Goal: Task Accomplishment & Management: Use online tool/utility

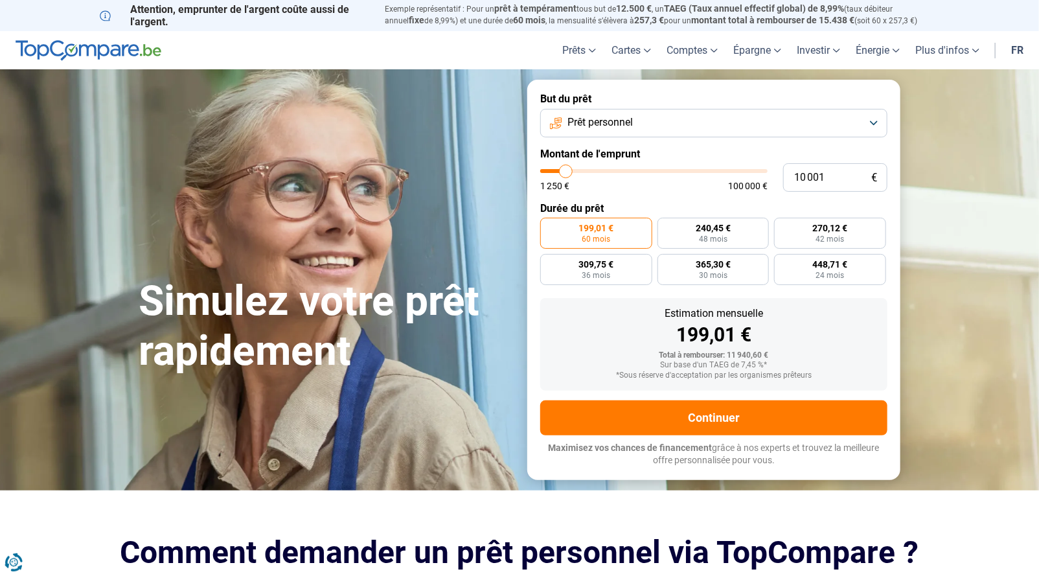
click at [597, 126] on span "Prêt personnel" at bounding box center [599, 122] width 65 height 14
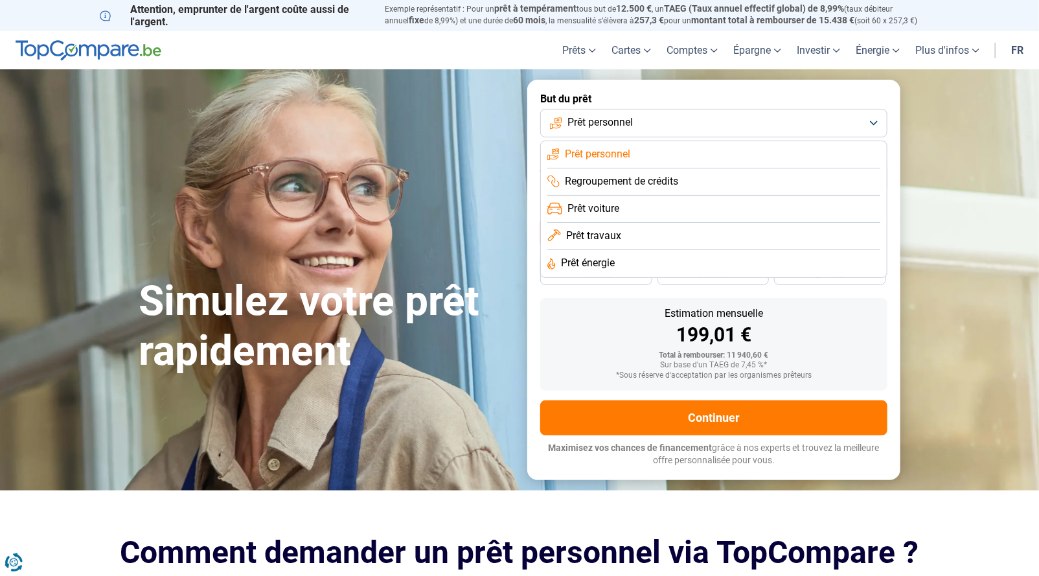
click at [602, 233] on span "Prêt travaux" at bounding box center [593, 236] width 55 height 14
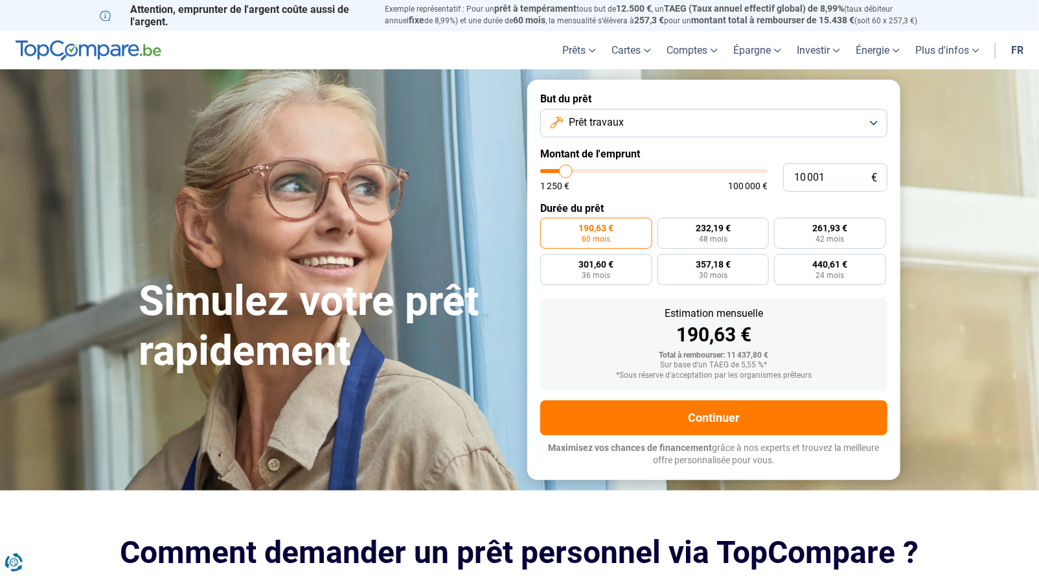
type input "12 500"
type input "12500"
type input "15 000"
type input "15000"
type input "16 750"
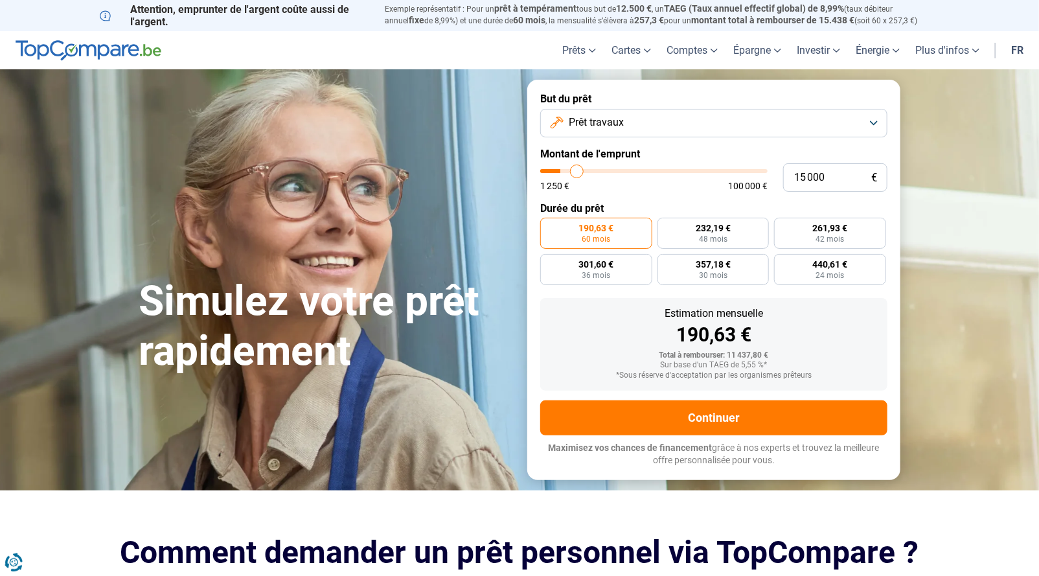
type input "16750"
type input "18 000"
type input "18000"
type input "18 500"
type input "18500"
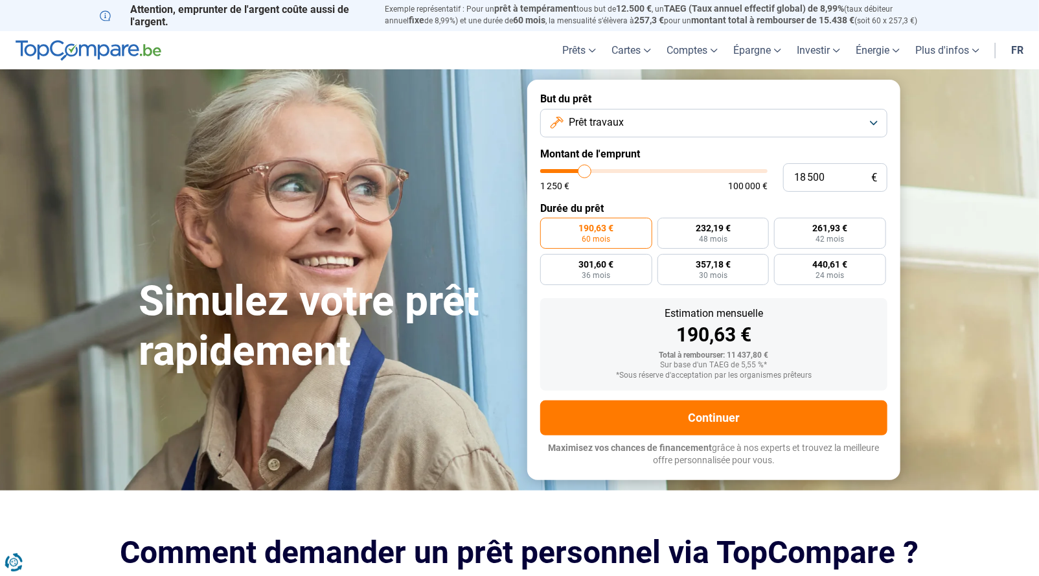
type input "18 750"
type input "18750"
type input "19 000"
type input "19000"
type input "22 000"
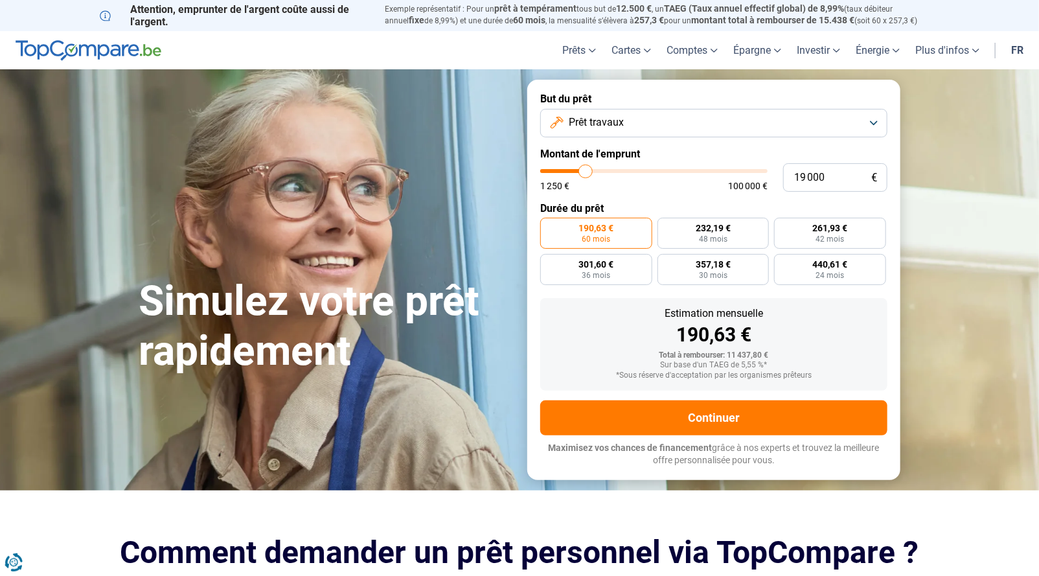
type input "22000"
type input "25 000"
type input "25000"
type input "30 000"
type input "30000"
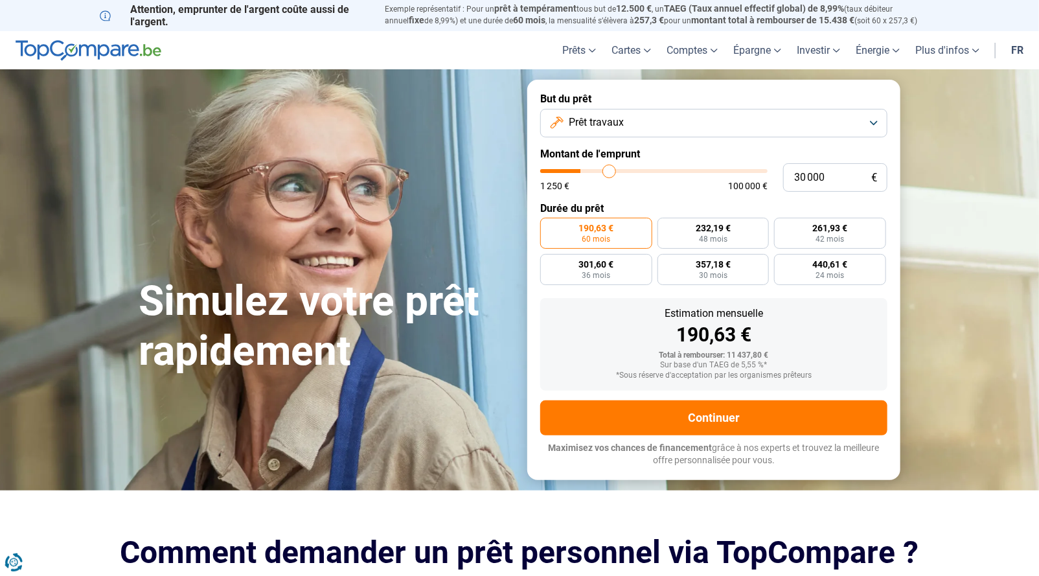
type input "35 750"
type input "35750"
type input "39 250"
type input "39250"
type input "40 750"
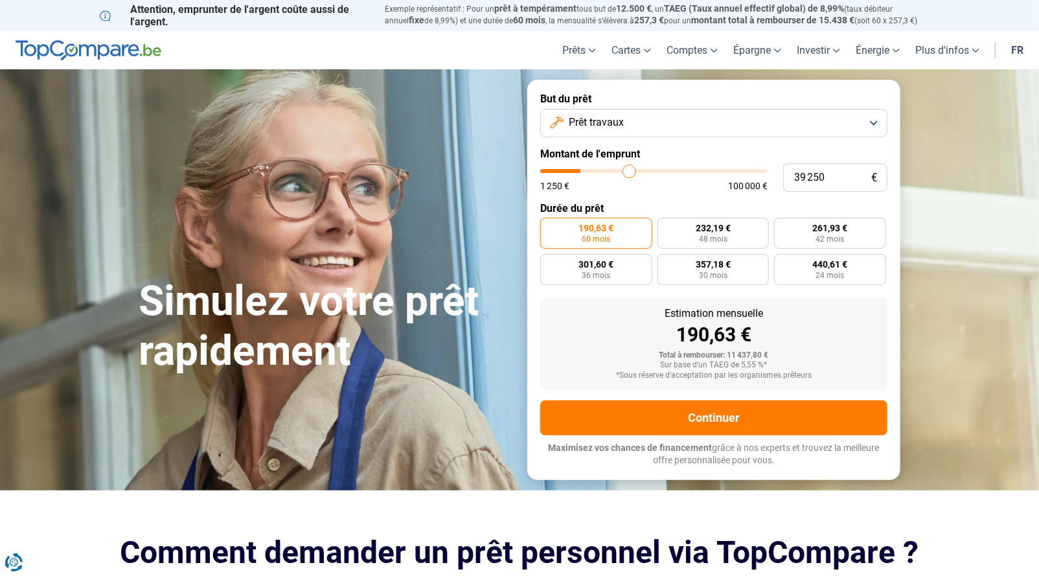
type input "40750"
type input "41 250"
type input "41250"
type input "41 500"
type input "41500"
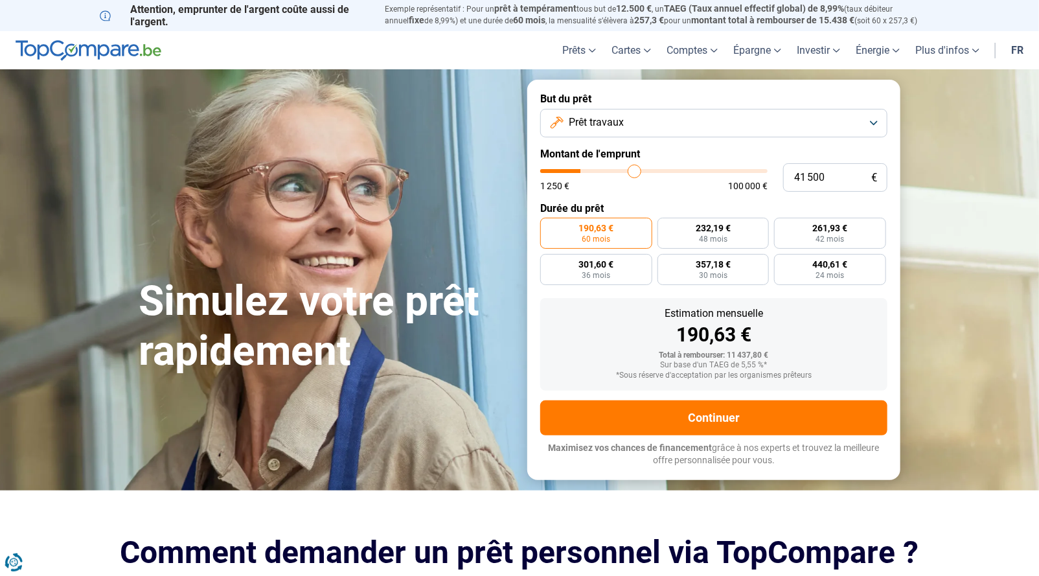
type input "42 000"
type input "42000"
type input "42 500"
type input "42500"
type input "43 250"
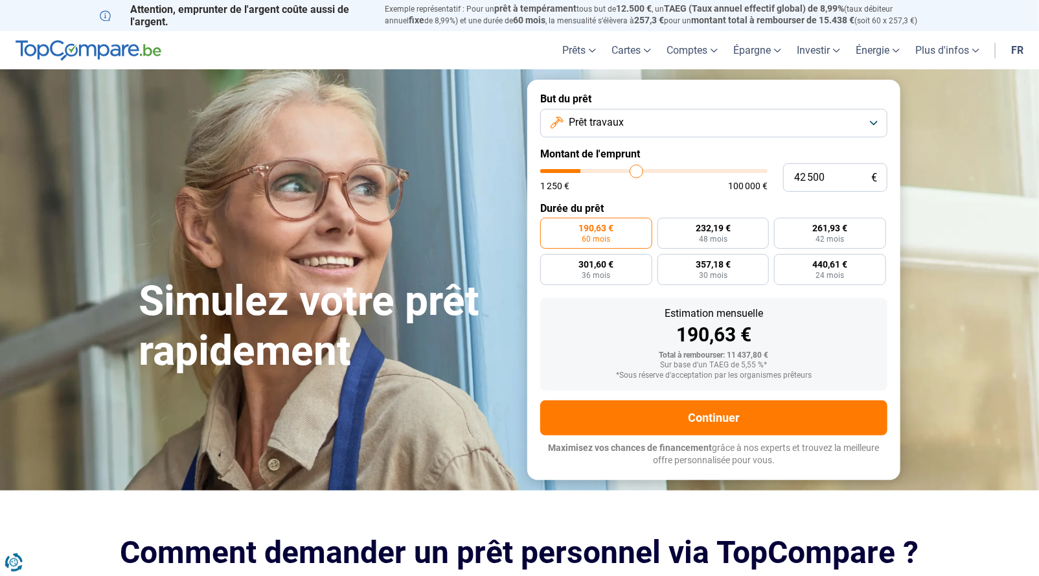
type input "43250"
type input "44 500"
type input "44500"
type input "45 250"
type input "45250"
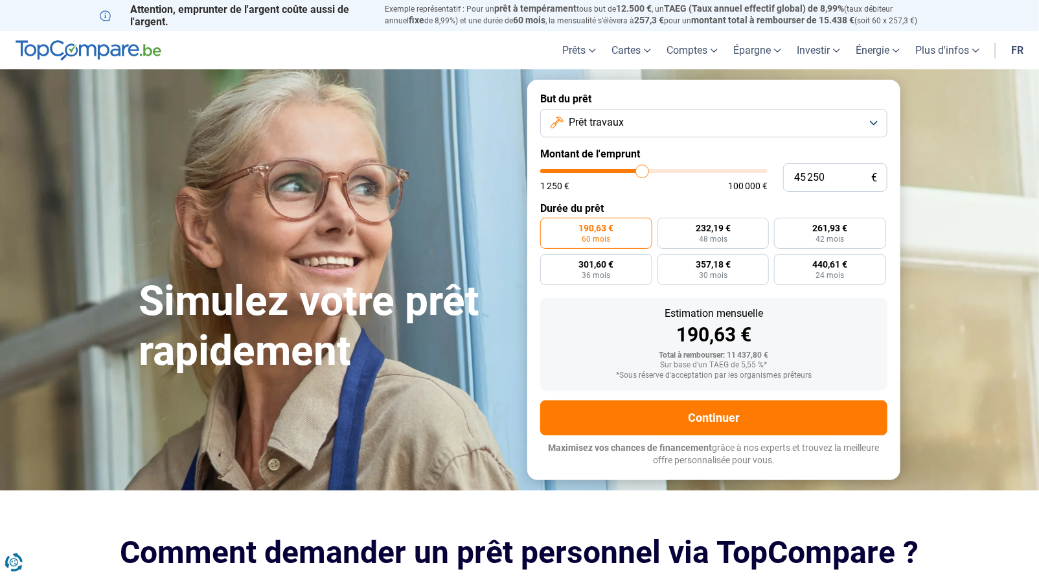
type input "46 500"
type input "46500"
type input "47 250"
type input "47250"
type input "48 000"
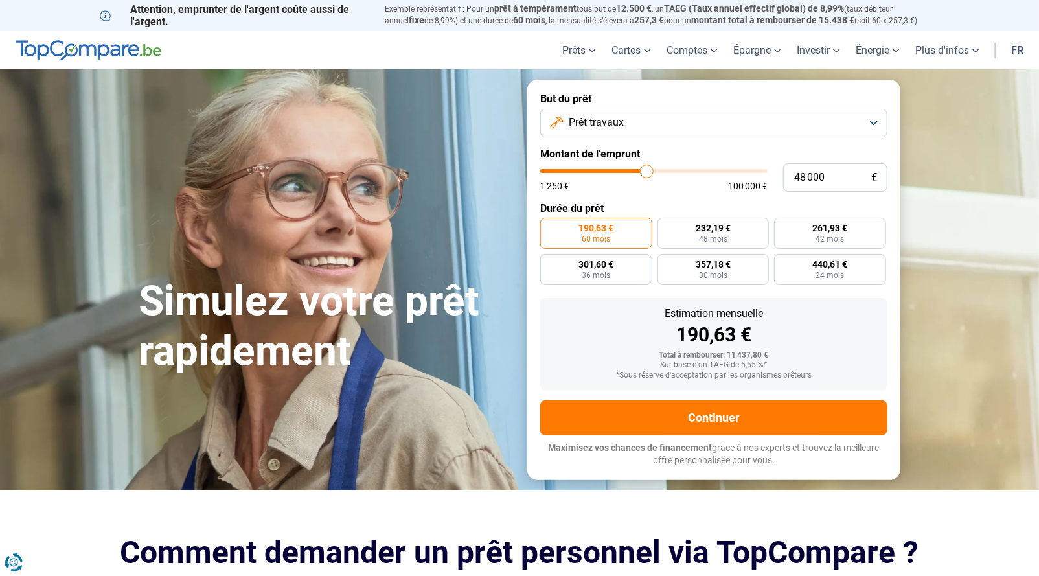
type input "48000"
type input "48 500"
type input "48500"
type input "48 250"
type input "48250"
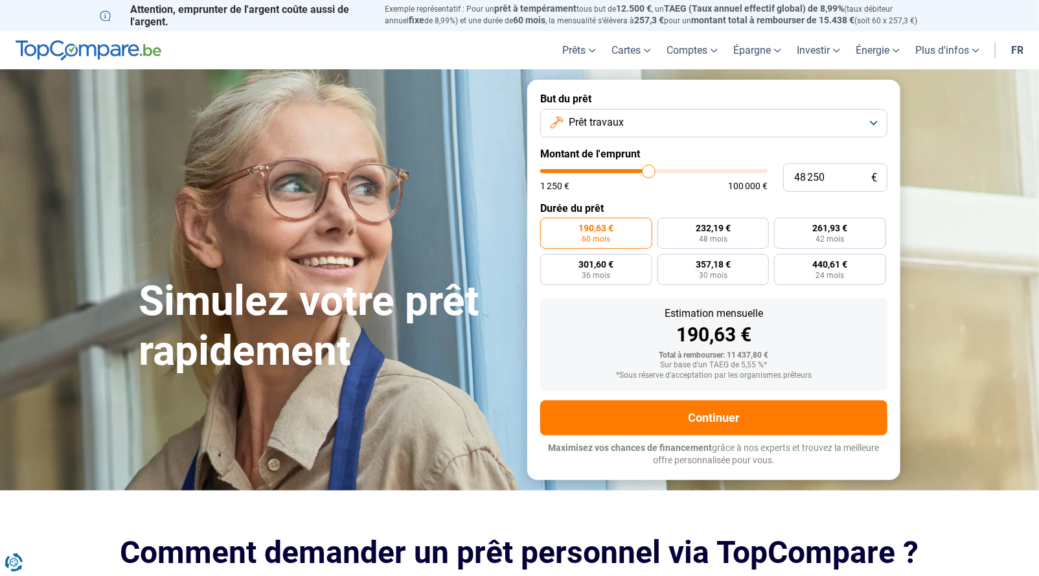
type input "47 750"
type input "47750"
type input "47 250"
type input "47250"
type input "46 750"
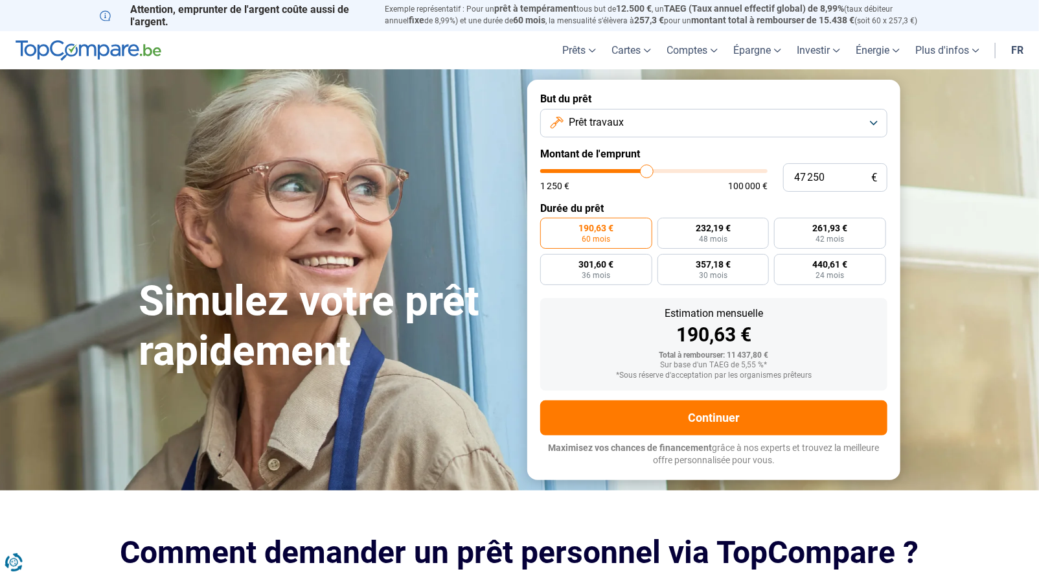
type input "46750"
type input "46 000"
type input "46000"
type input "45 500"
type input "45500"
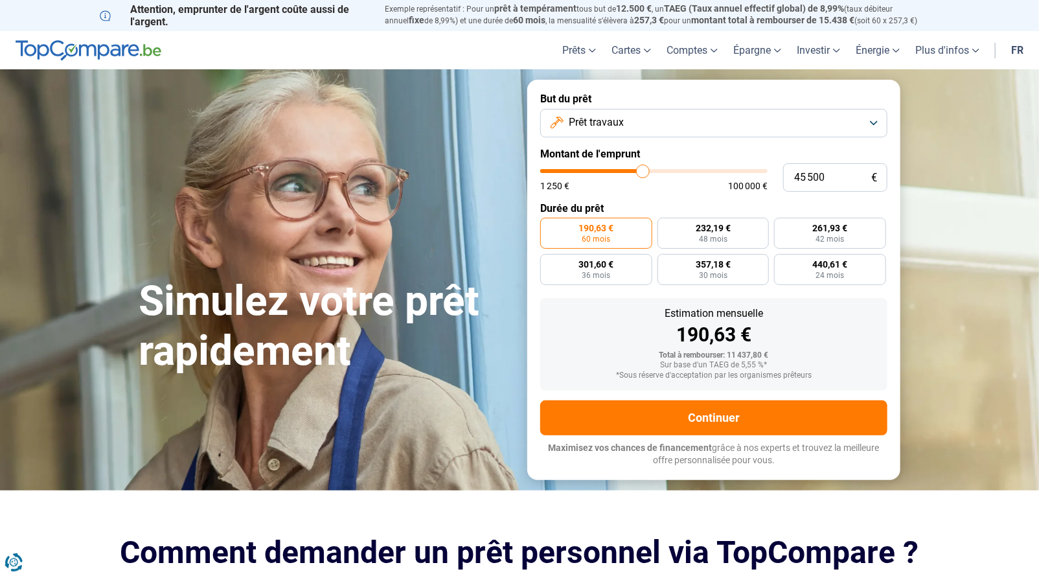
type input "45 250"
type input "45250"
type input "45 000"
type input "45000"
type input "44 750"
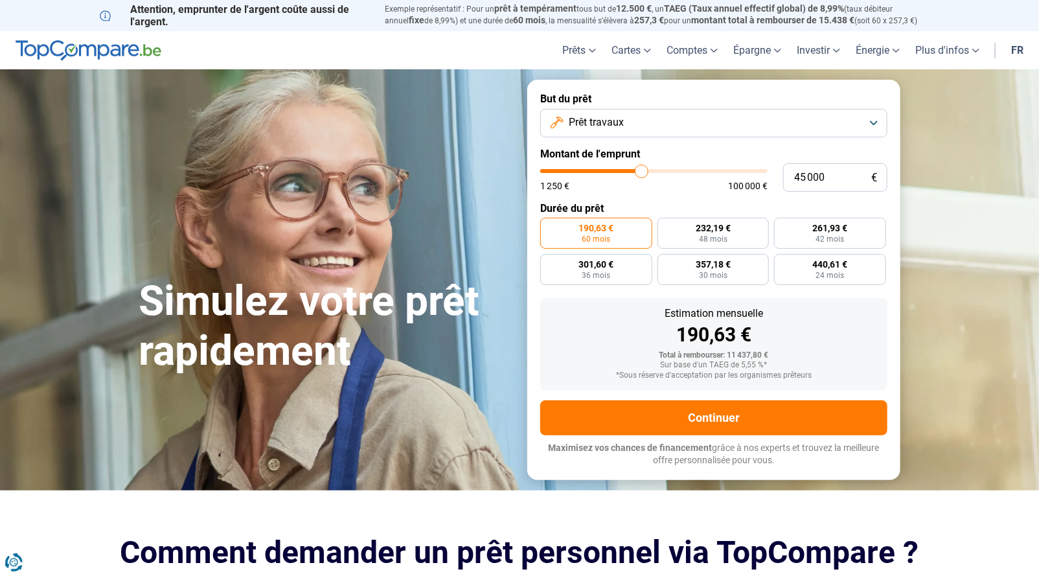
type input "44750"
type input "44 000"
type input "44000"
type input "43 000"
type input "43000"
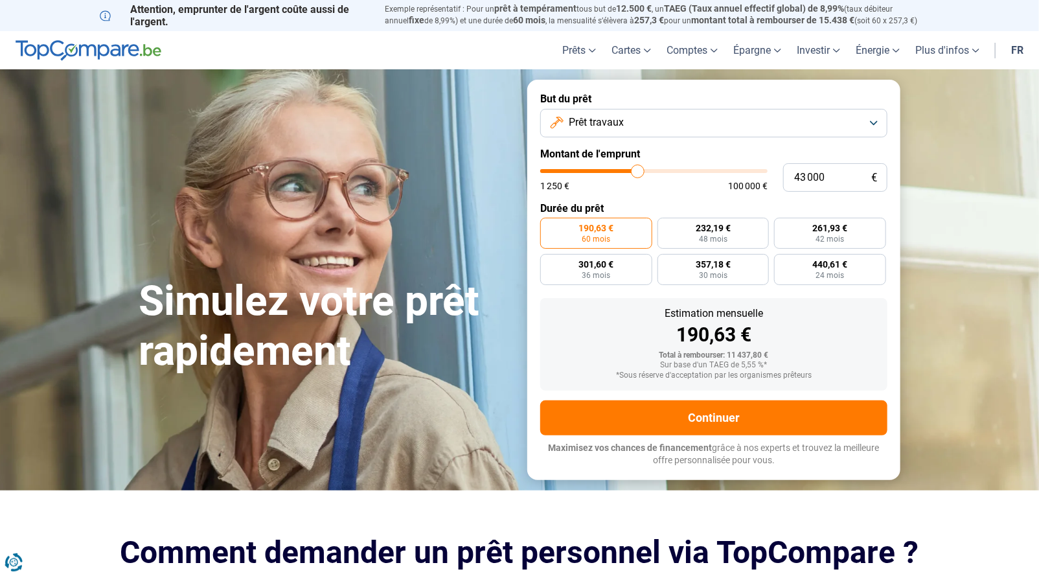
type input "42 750"
type input "42750"
type input "42 250"
type input "42250"
type input "42 000"
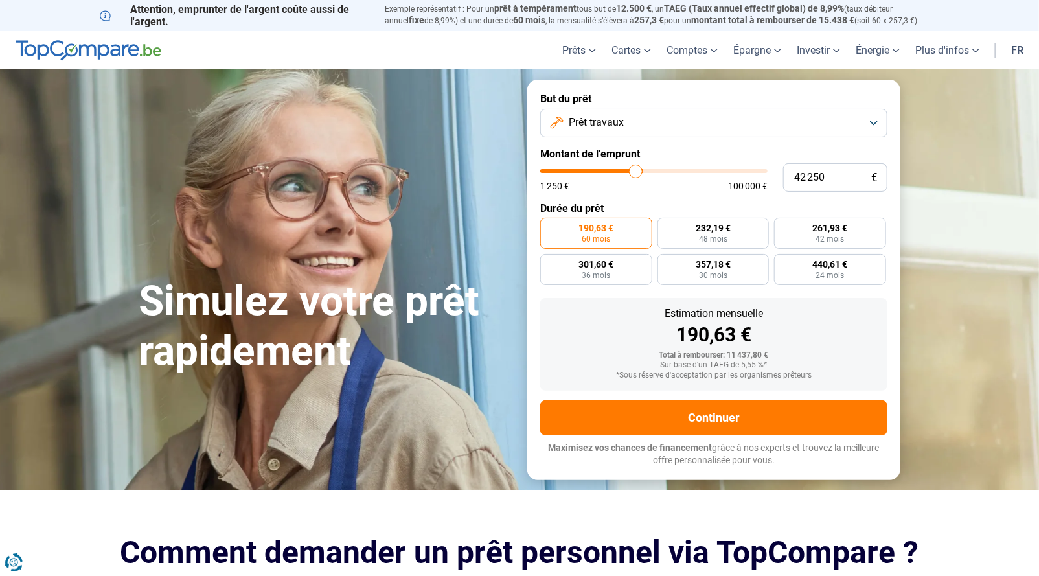
type input "42000"
type input "41 750"
type input "41750"
type input "41 500"
type input "41500"
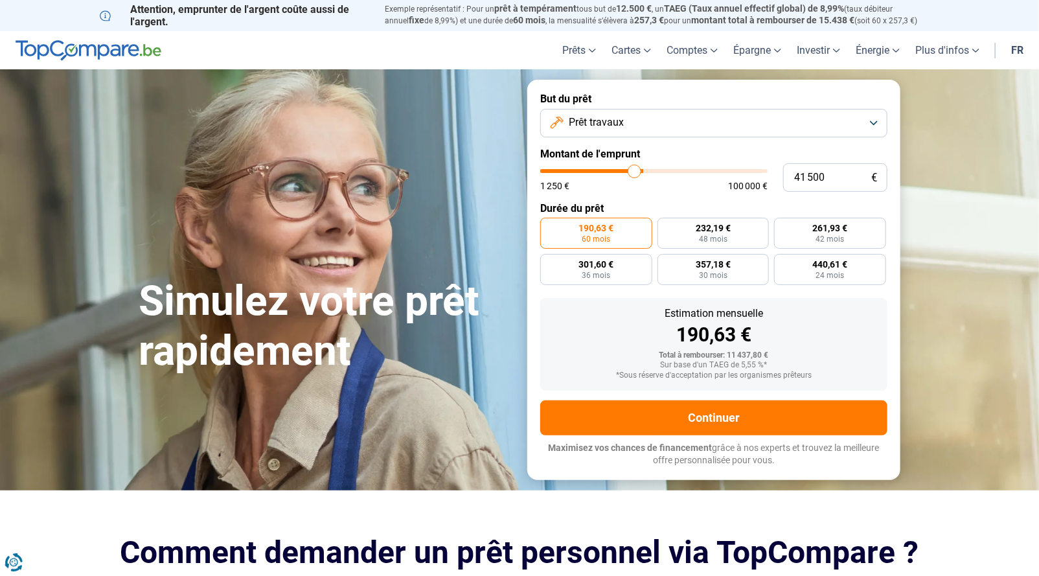
type input "41 250"
type input "41250"
type input "40 500"
type input "40500"
type input "40 250"
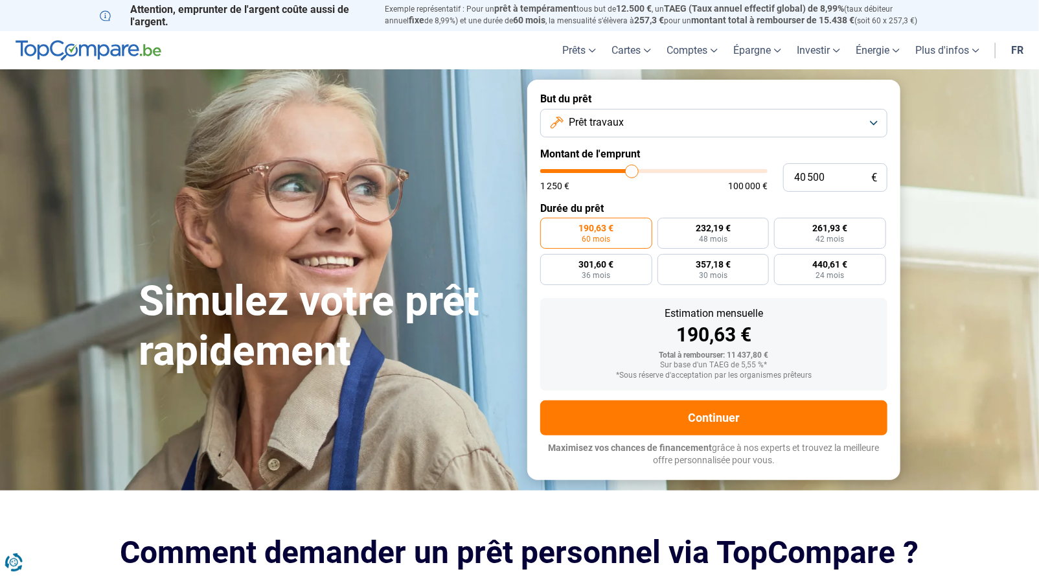
type input "40250"
type input "39 750"
type input "39750"
type input "39 250"
type input "39250"
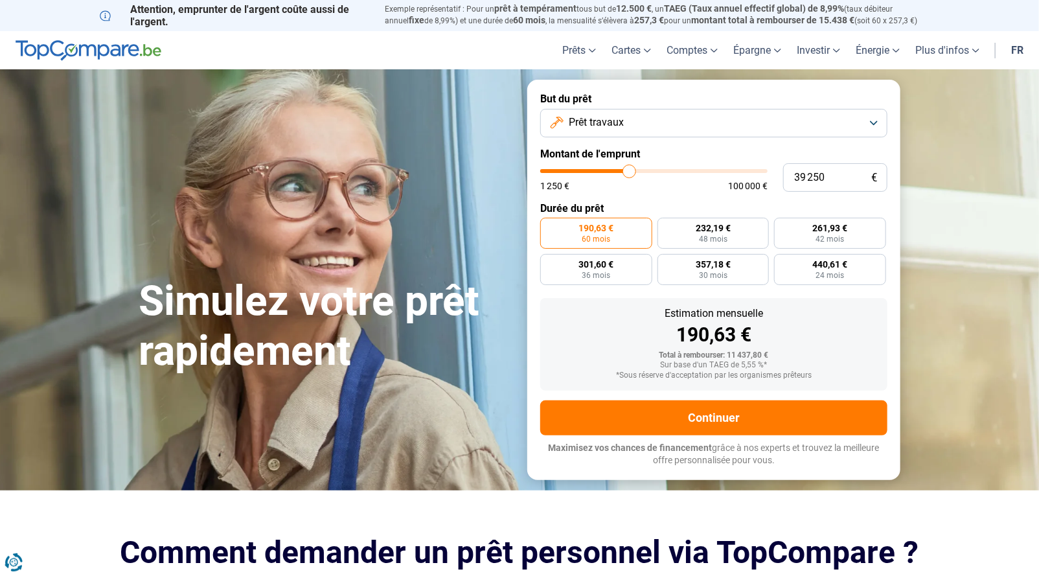
type input "38 750"
type input "38750"
type input "38 500"
type input "38500"
type input "38 000"
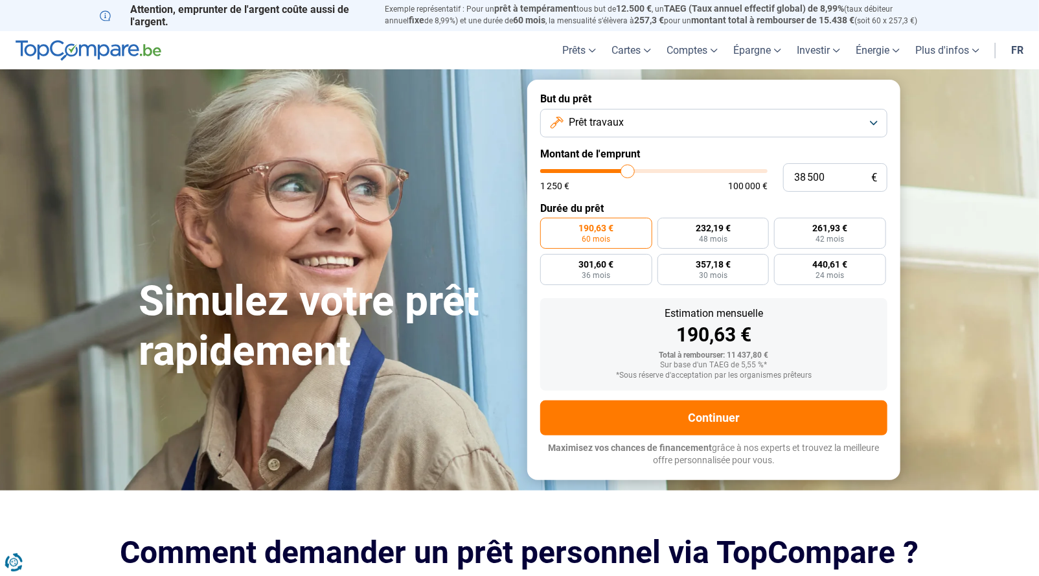
type input "38000"
type input "37 500"
type input "37500"
type input "37 250"
type input "37250"
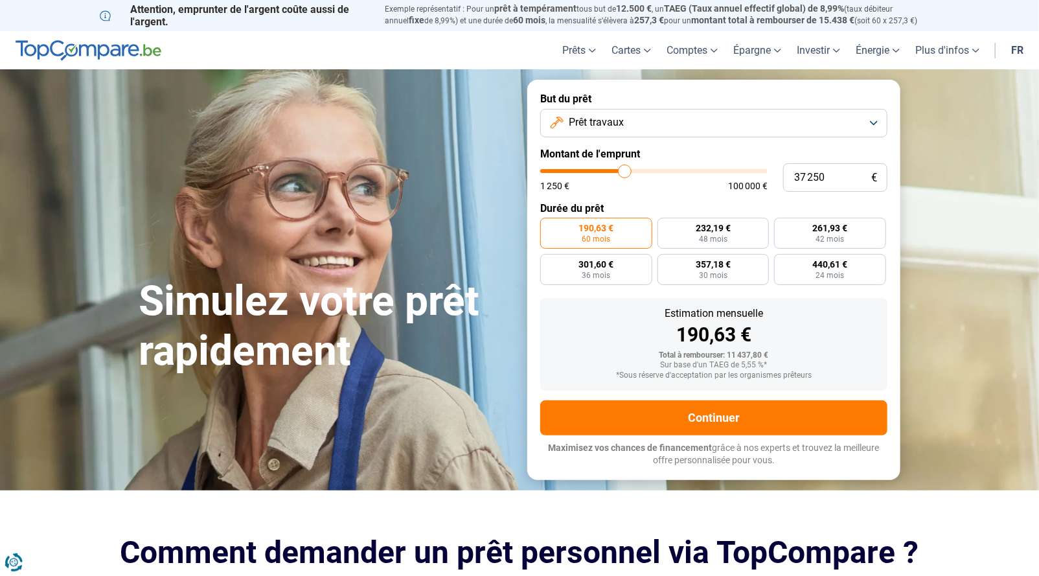
type input "37 000"
type input "37000"
type input "36 000"
type input "36000"
type input "35 000"
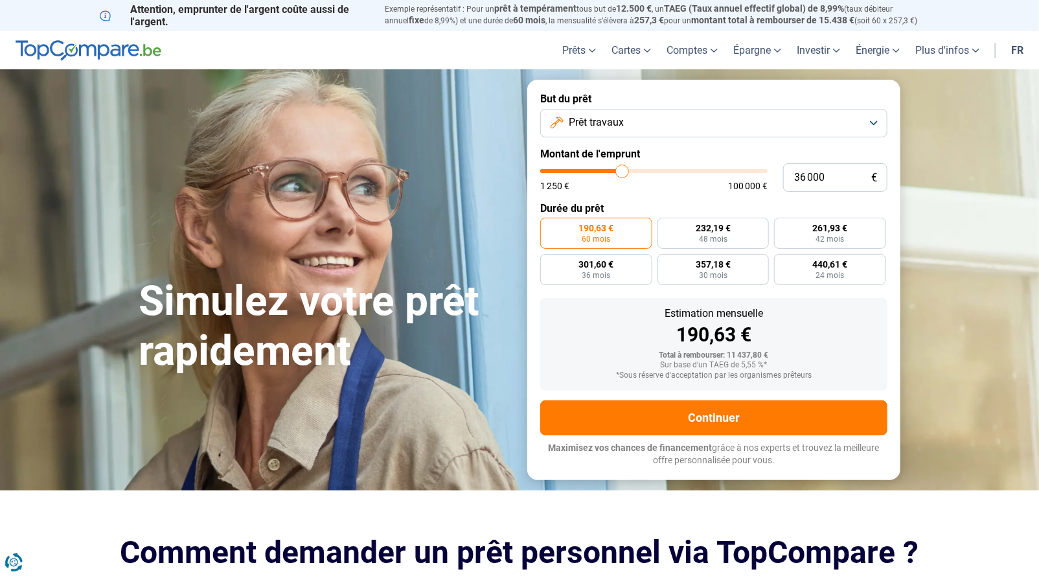
type input "35000"
type input "34 750"
type input "34750"
type input "34 500"
type input "34500"
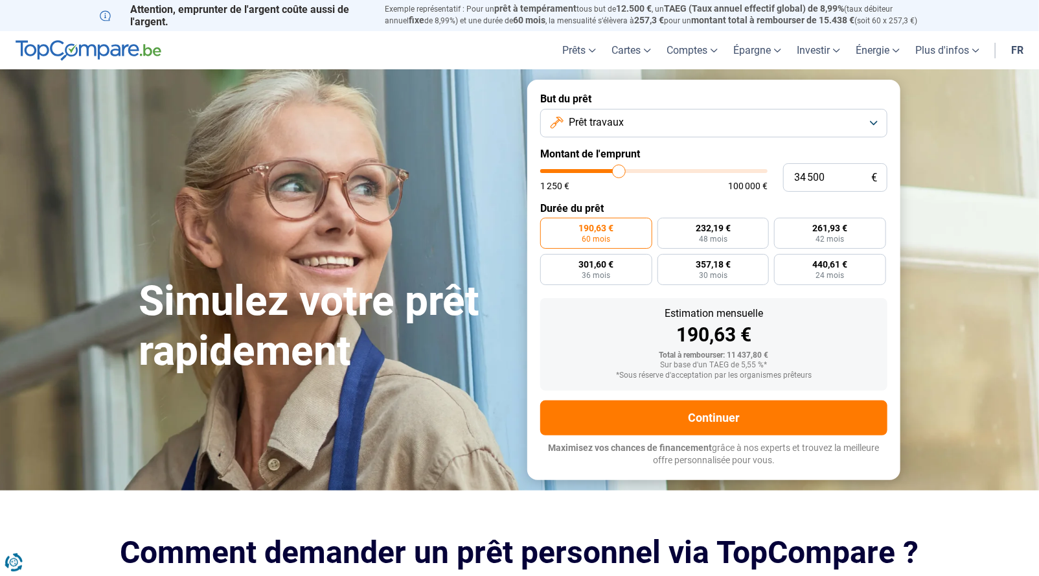
type input "34 000"
type input "34000"
type input "33 750"
type input "33750"
type input "33 250"
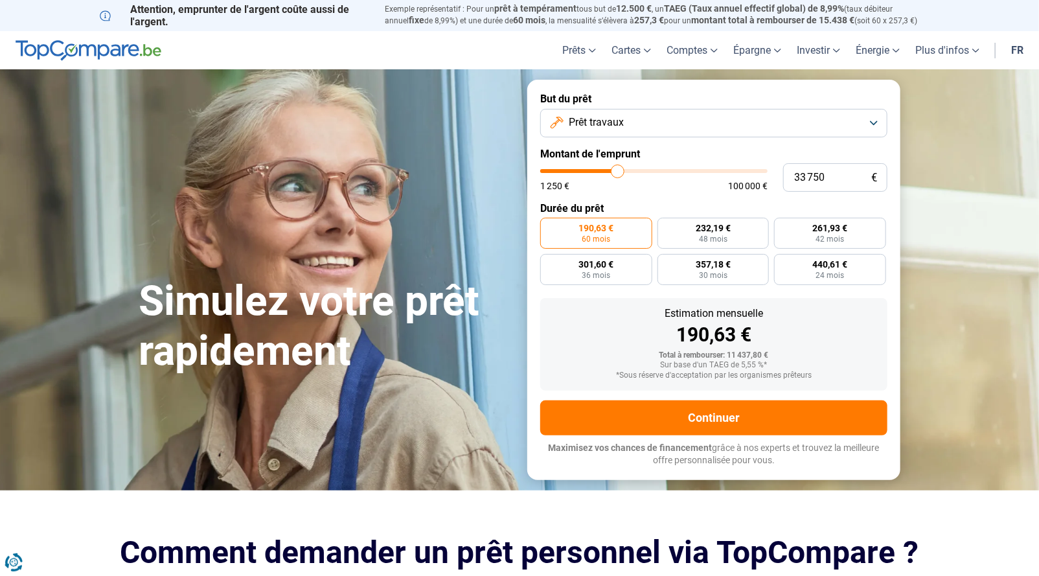
type input "33250"
type input "32 500"
type input "32500"
type input "32 000"
type input "32000"
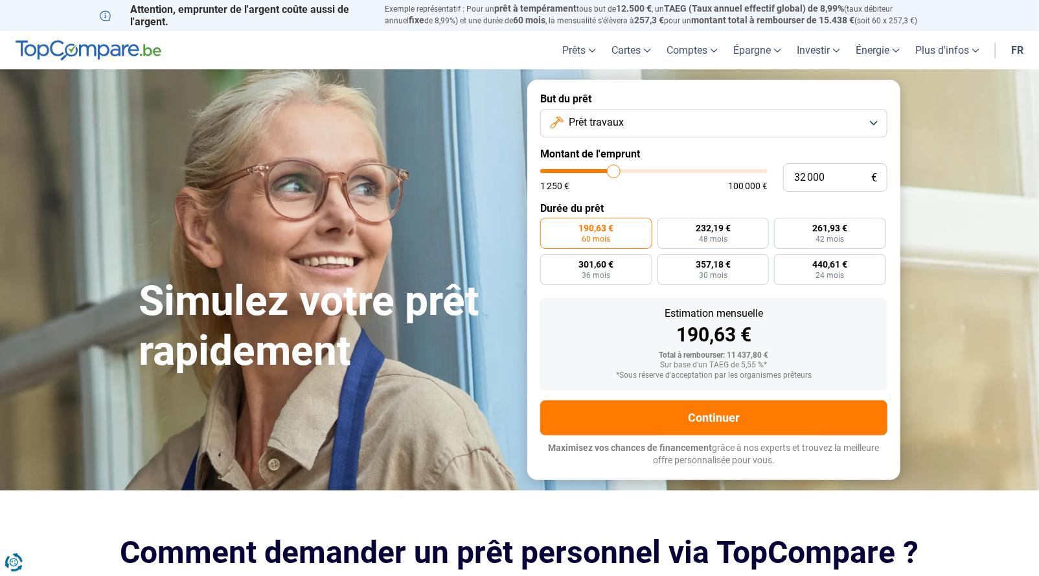
type input "31 750"
type input "31750"
type input "31 500"
type input "31500"
type input "31 250"
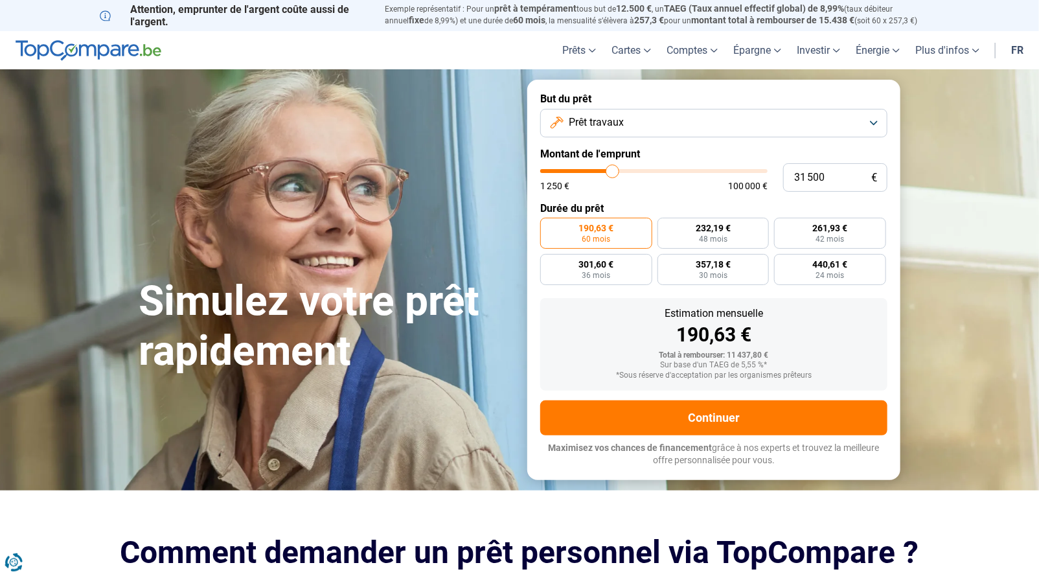
type input "31250"
type input "31 000"
type input "31000"
type input "30 750"
type input "30750"
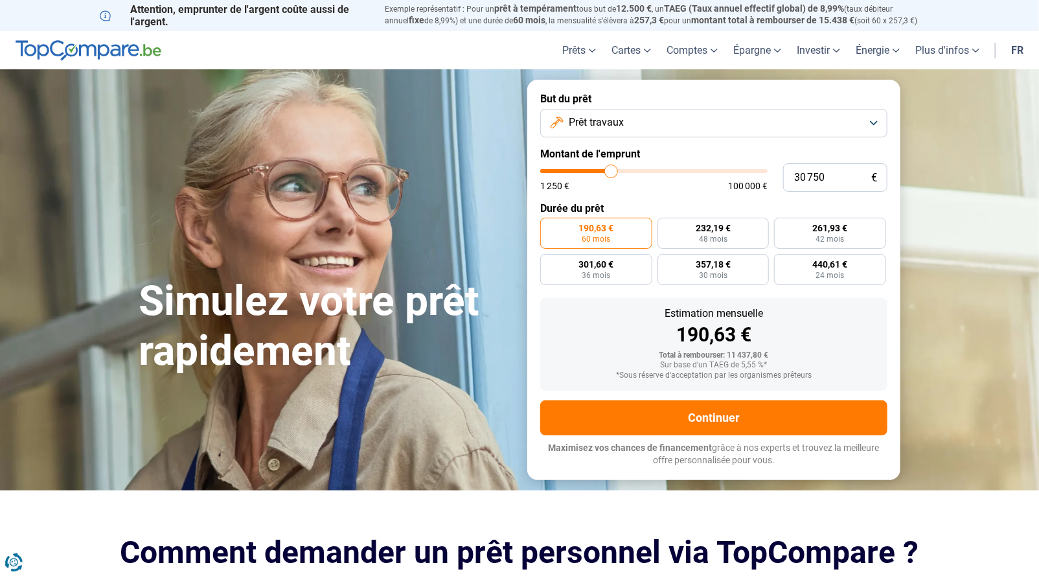
type input "30 250"
type input "30250"
type input "29 250"
type input "29250"
type input "28 500"
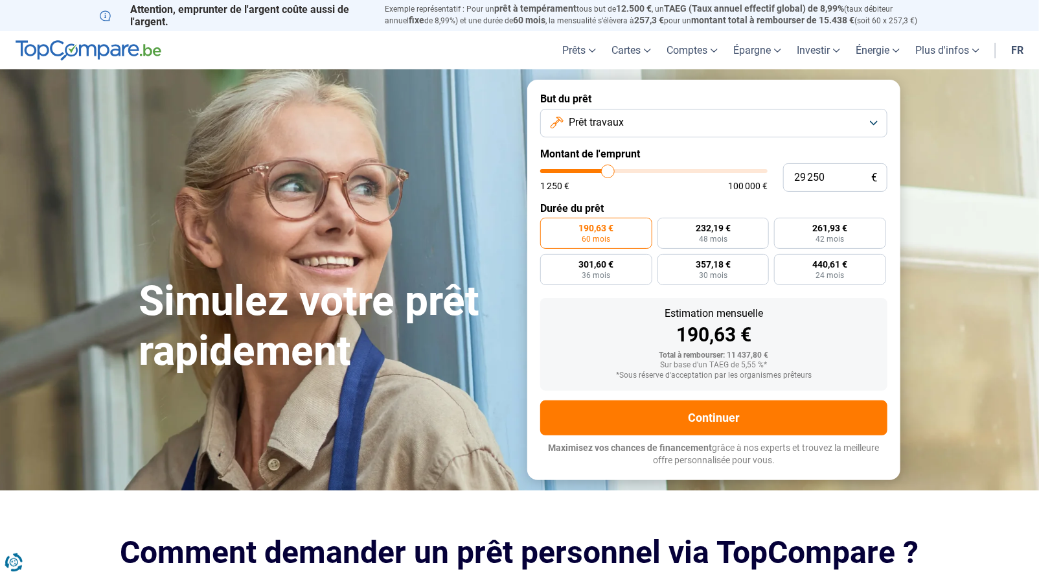
type input "28500"
type input "28 000"
type input "28000"
type input "27 750"
type input "27750"
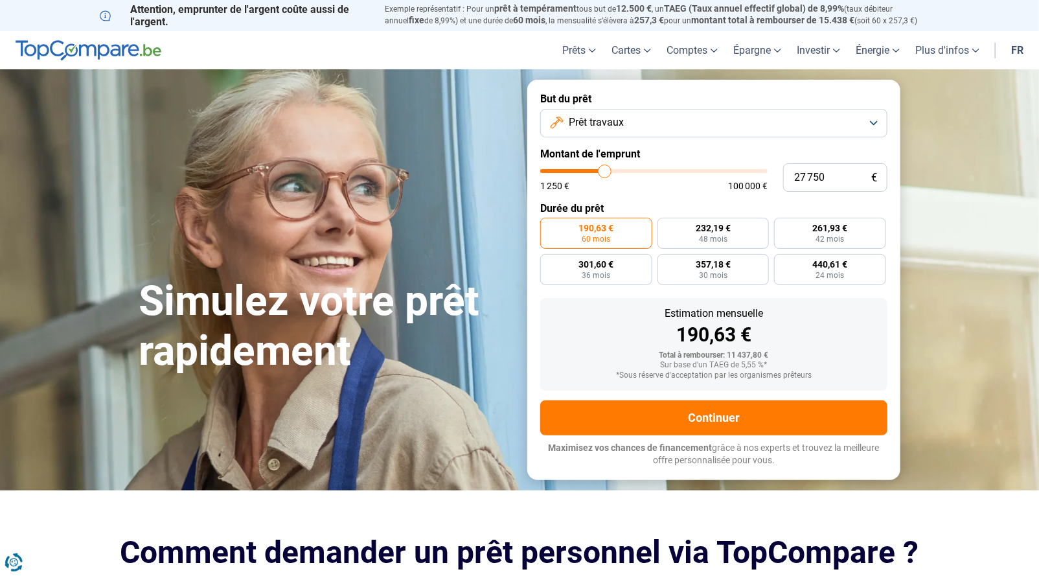
type input "27 000"
type input "27000"
type input "26 500"
type input "26500"
type input "26 250"
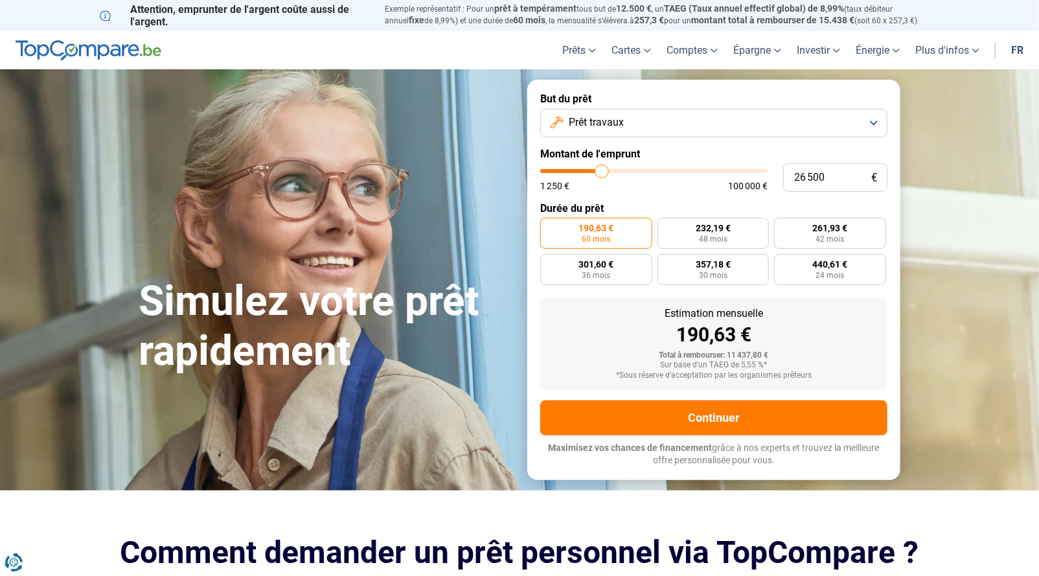
type input "26250"
type input "26 000"
type input "26000"
type input "25 500"
type input "25500"
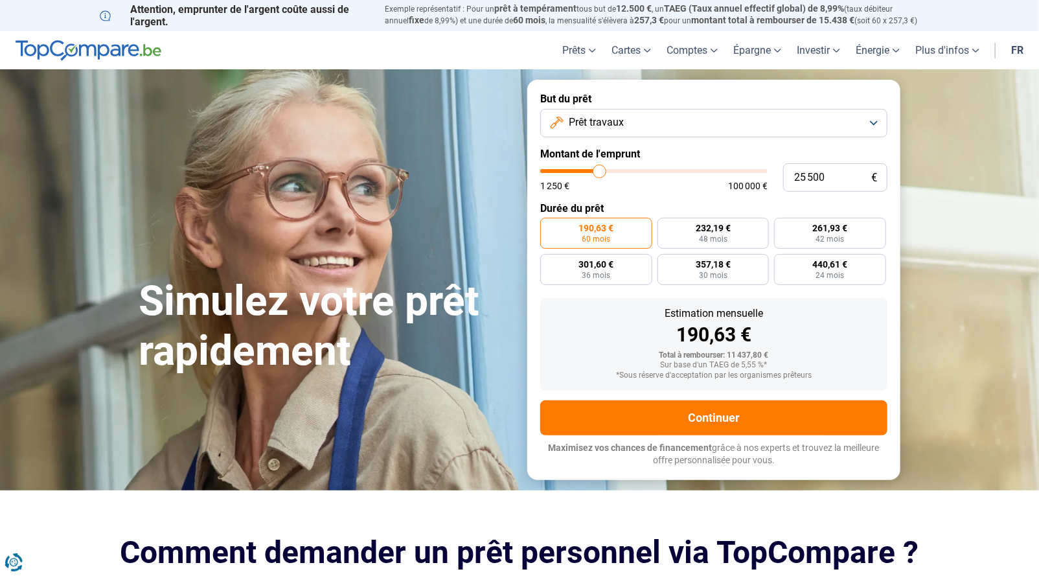
type input "25 250"
type input "25250"
type input "24 500"
type input "24500"
type input "24 000"
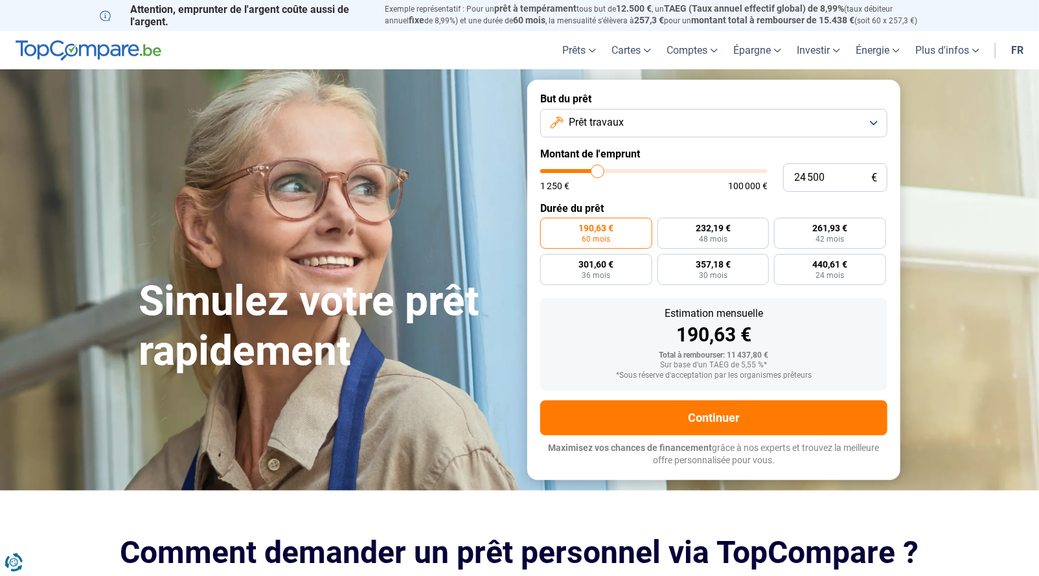
type input "24000"
type input "23 750"
type input "23750"
type input "23 000"
type input "23000"
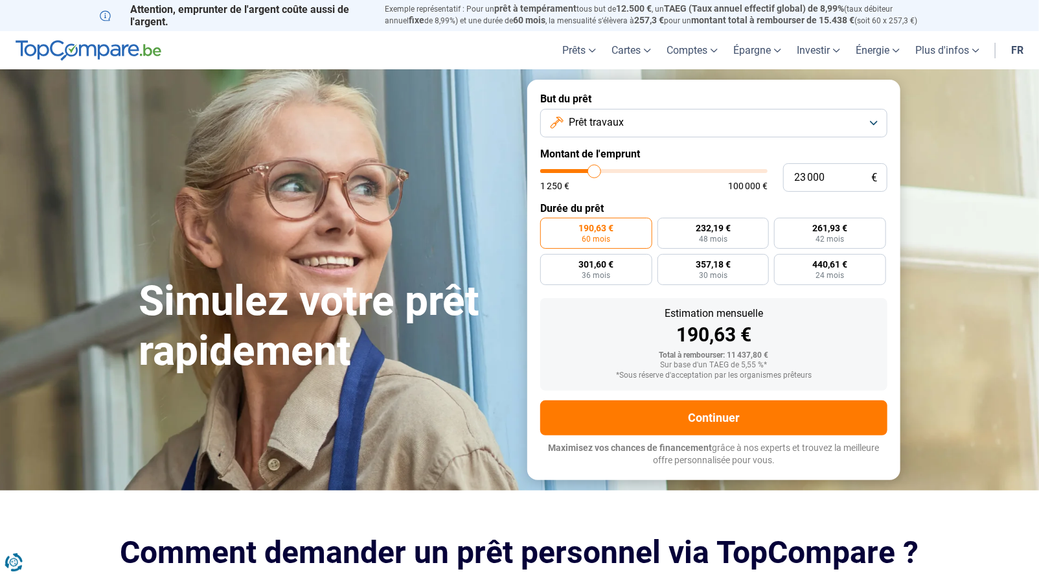
type input "21 500"
type input "21500"
type input "21 250"
type input "21250"
type input "20 250"
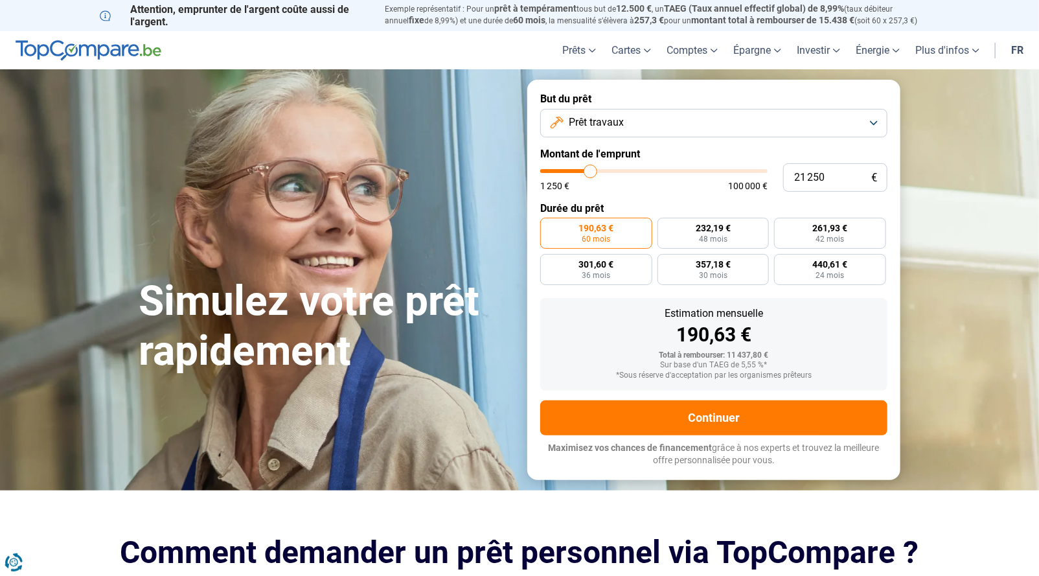
type input "20250"
type input "20 000"
type input "20000"
type input "19 750"
type input "19750"
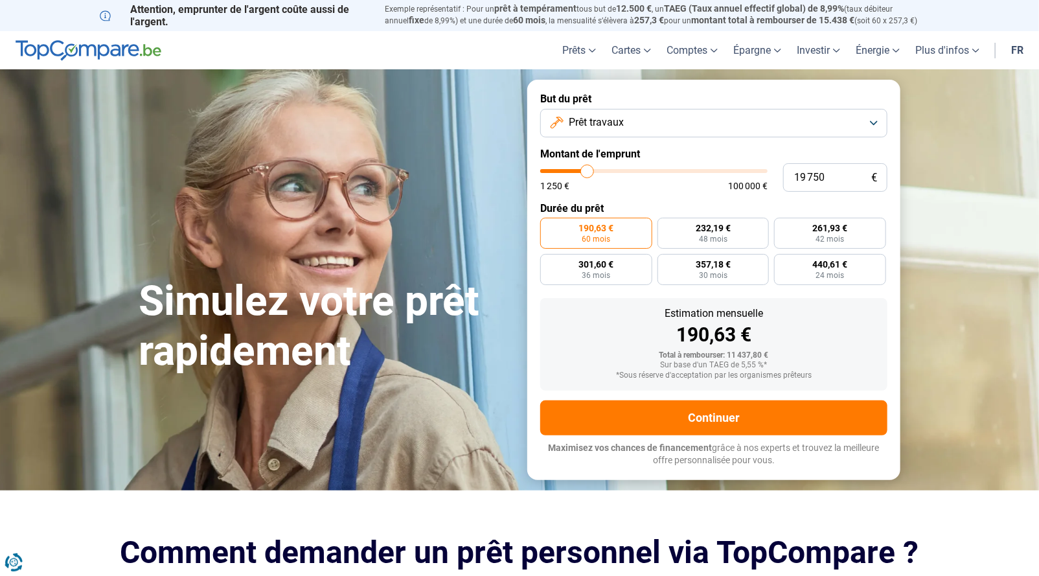
type input "19 250"
type input "19250"
type input "18 750"
type input "18750"
type input "18 500"
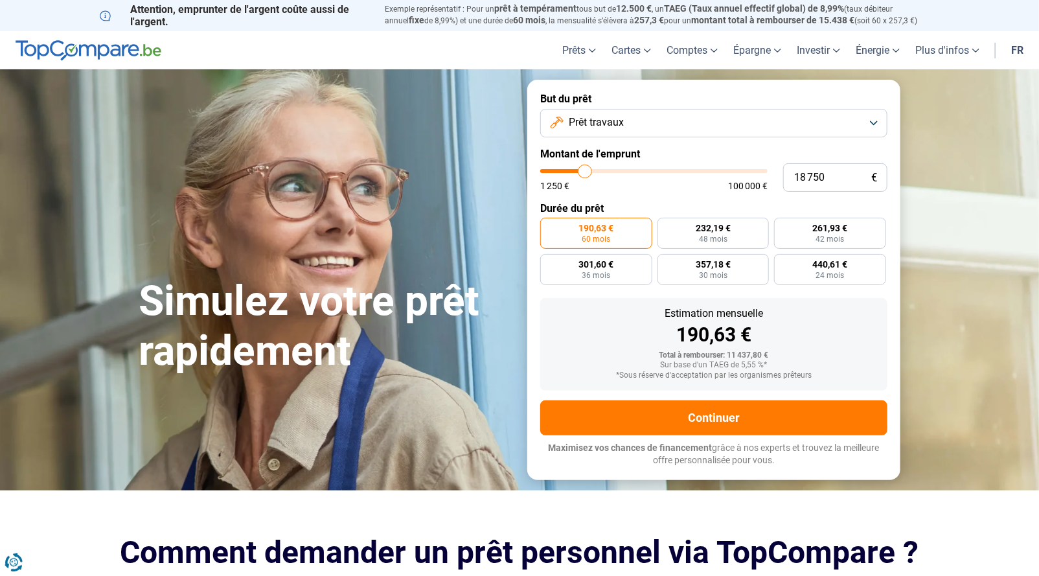
type input "18500"
type input "18 250"
type input "18250"
type input "17 500"
type input "17500"
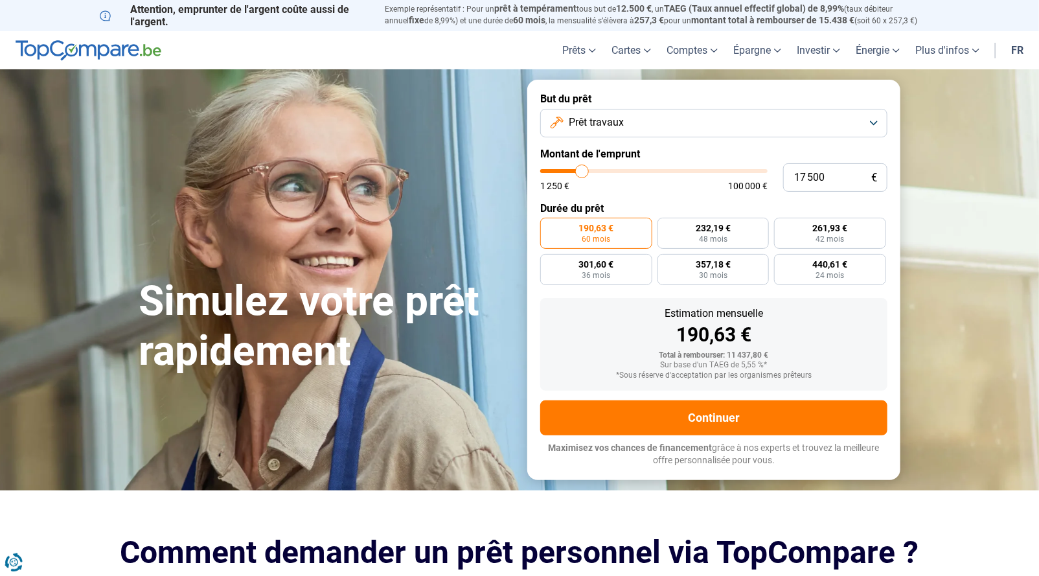
type input "17 250"
type input "17250"
type input "17 000"
type input "17000"
type input "16 500"
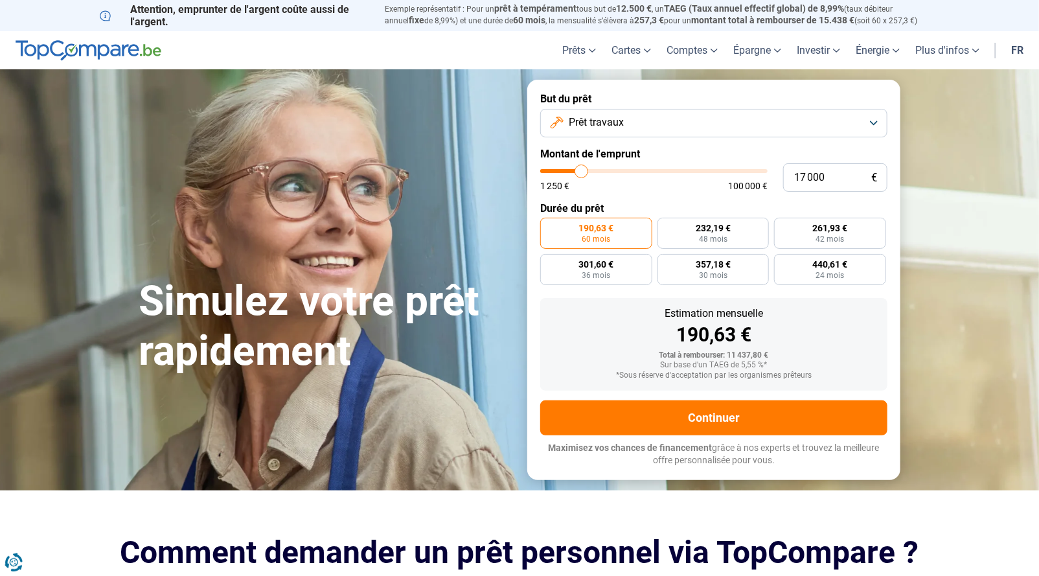
type input "16500"
type input "15 000"
drag, startPoint x: 571, startPoint y: 172, endPoint x: 577, endPoint y: 178, distance: 8.7
type input "15000"
click at [577, 173] on input "range" at bounding box center [653, 171] width 227 height 4
